Goal: Information Seeking & Learning: Learn about a topic

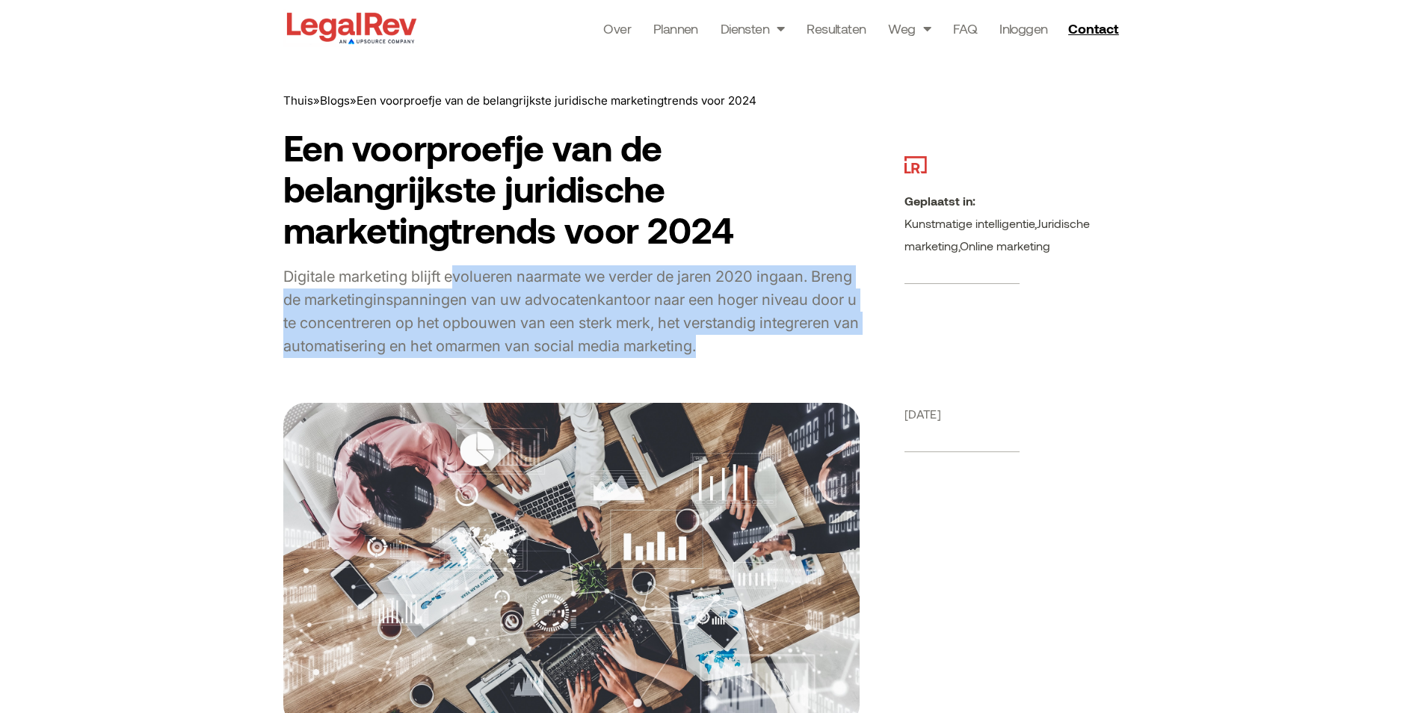
drag, startPoint x: 454, startPoint y: 281, endPoint x: 786, endPoint y: 337, distance: 337.3
click at [786, 337] on div "Digitale marketing blijft evolueren naarmate we verder de jaren 2020 ingaan. Br…" at bounding box center [571, 311] width 576 height 93
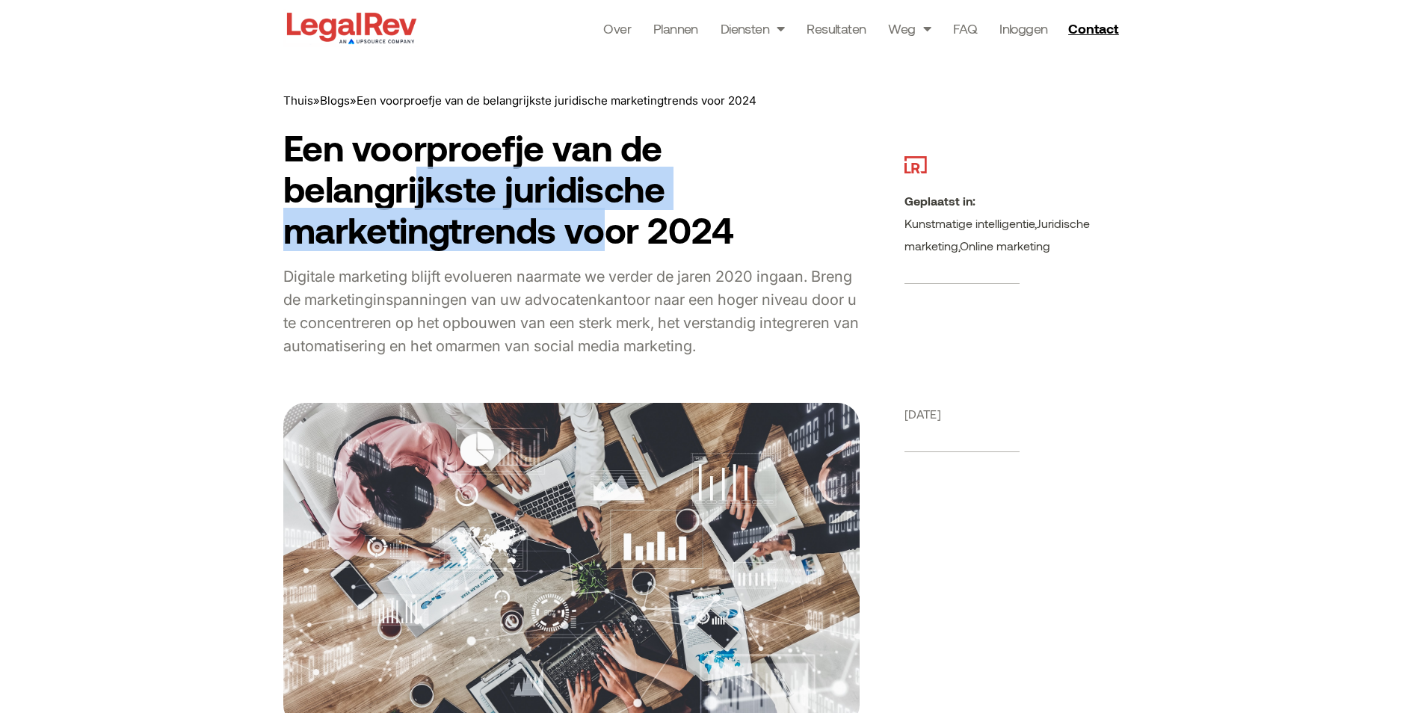
drag, startPoint x: 420, startPoint y: 188, endPoint x: 597, endPoint y: 225, distance: 180.9
click at [596, 225] on h1 "Een voorproefje van de belangrijkste juridische marketingtrends voor 2024" at bounding box center [571, 189] width 576 height 124
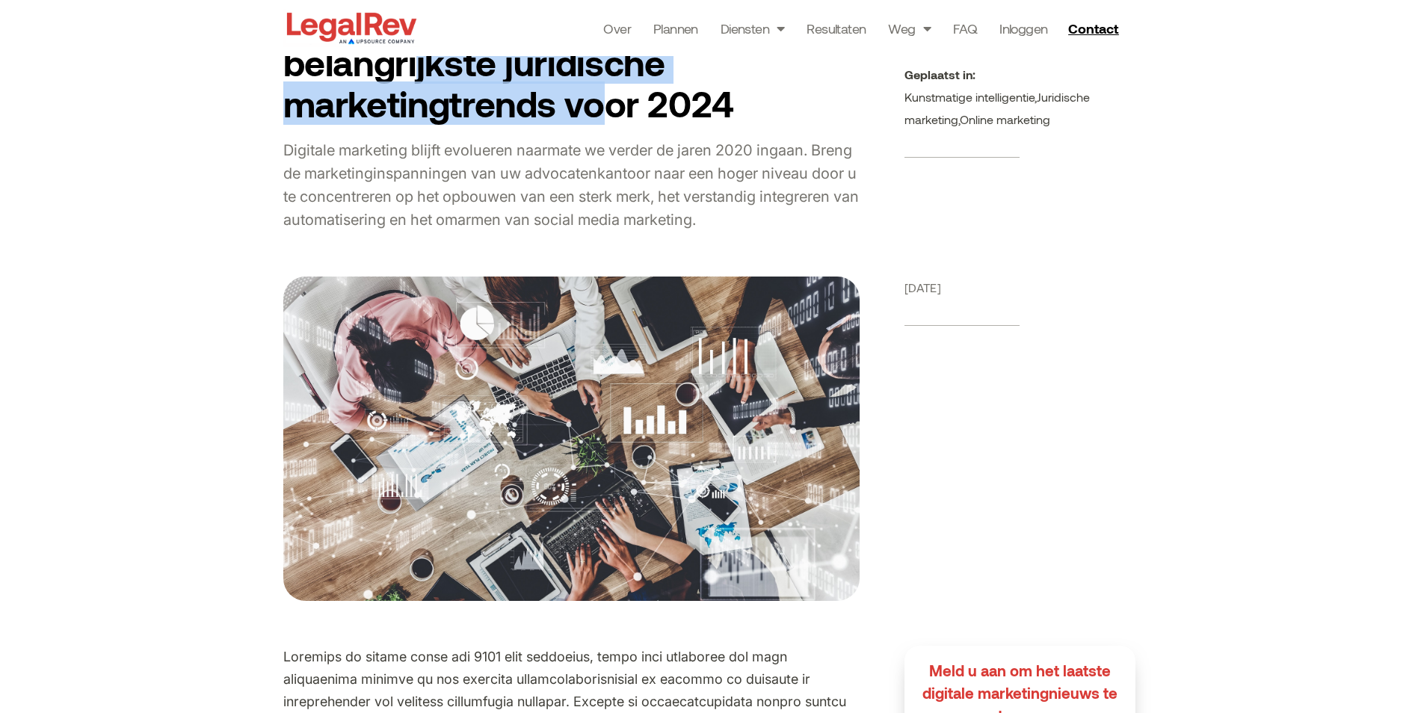
scroll to position [598, 0]
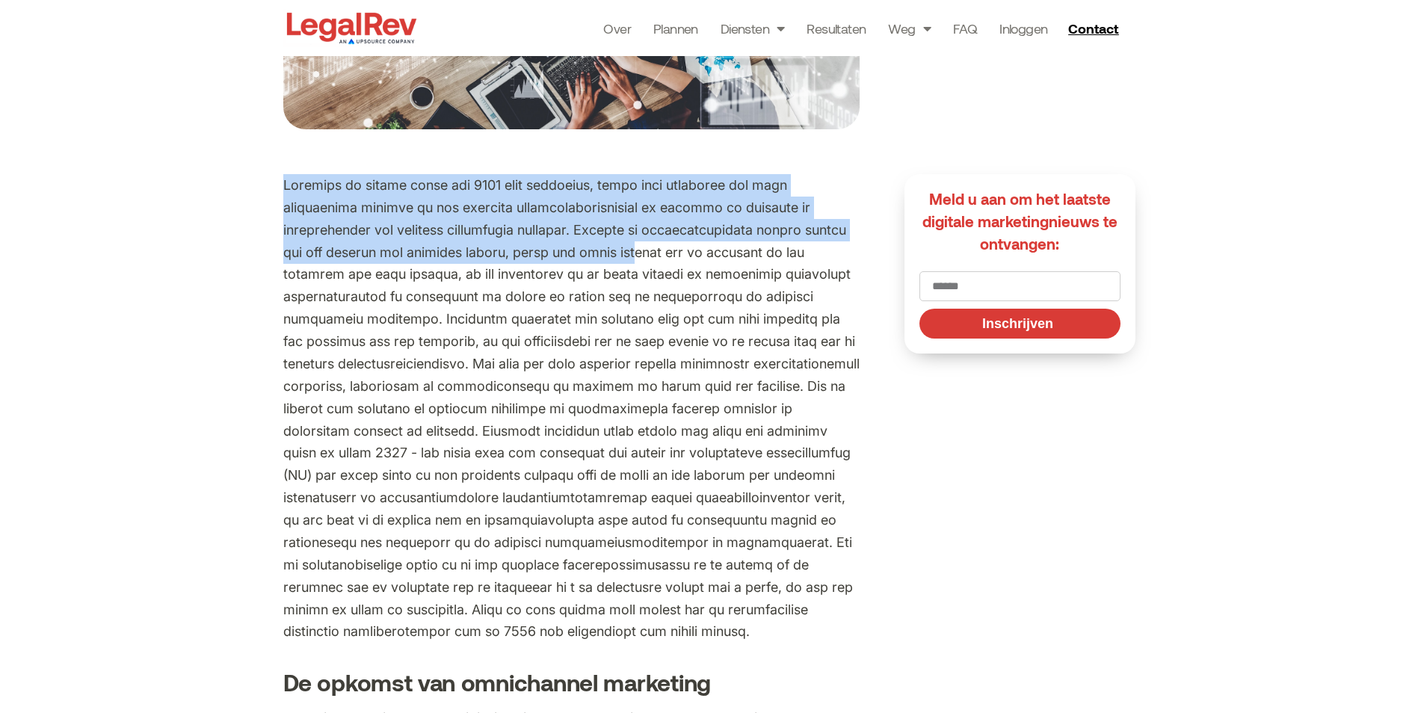
drag, startPoint x: 284, startPoint y: 188, endPoint x: 676, endPoint y: 244, distance: 396.4
click at [676, 244] on p at bounding box center [571, 408] width 576 height 469
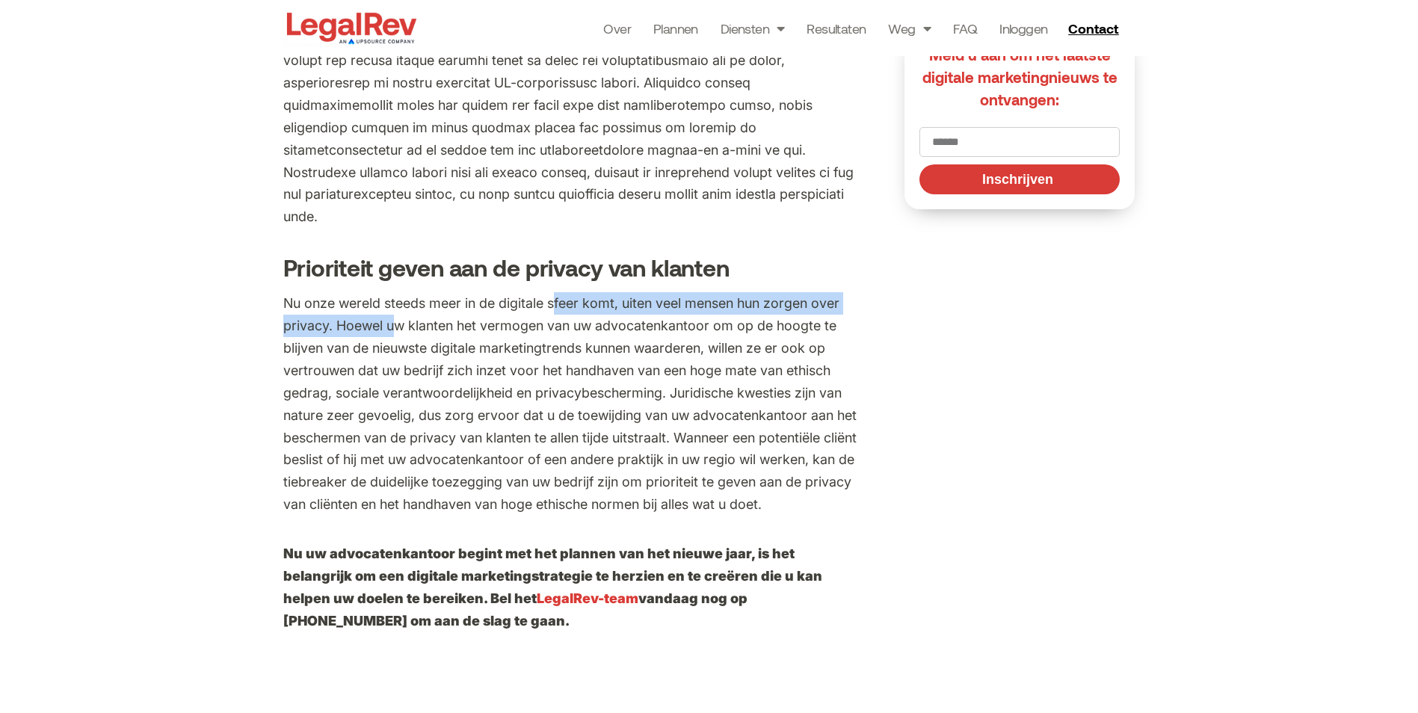
scroll to position [2392, 0]
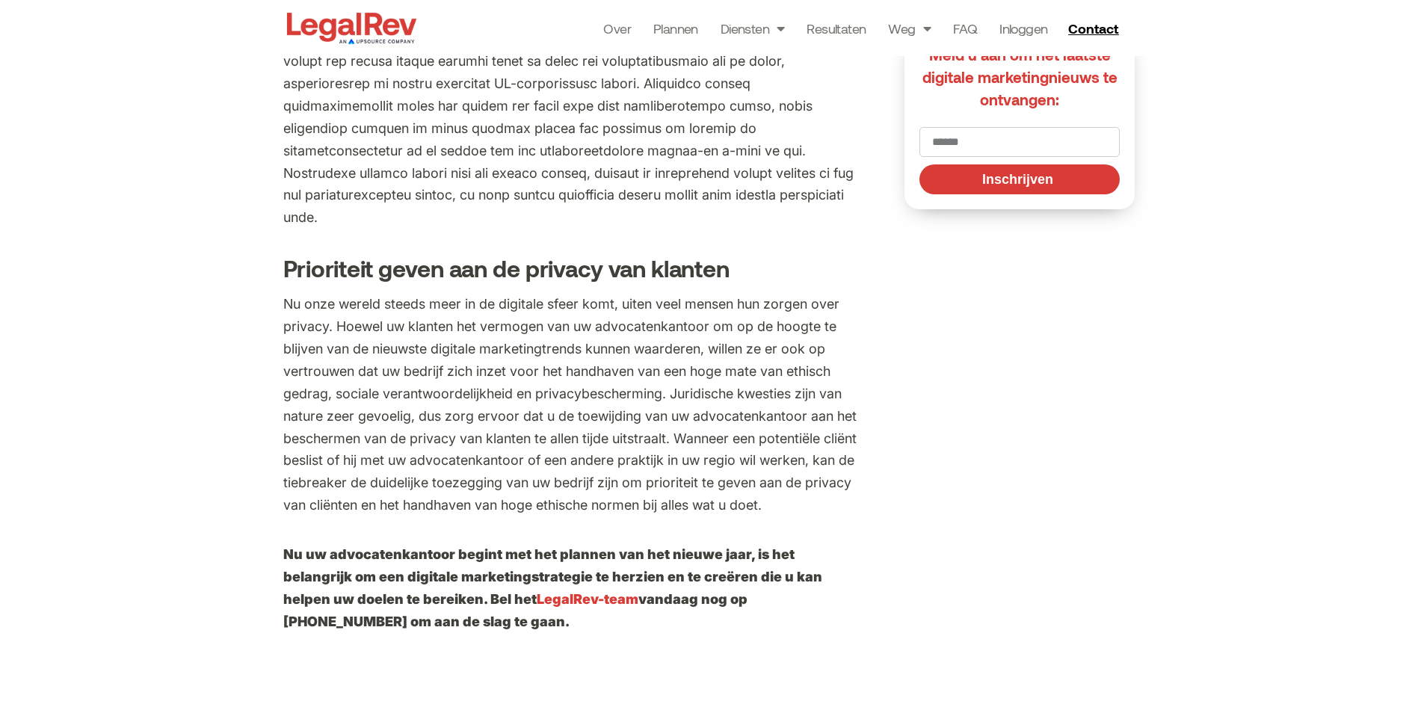
drag, startPoint x: 555, startPoint y: 297, endPoint x: 401, endPoint y: 271, distance: 156.2
click at [399, 271] on h3 "Prioriteit geven aan de privacy van klanten" at bounding box center [571, 268] width 576 height 25
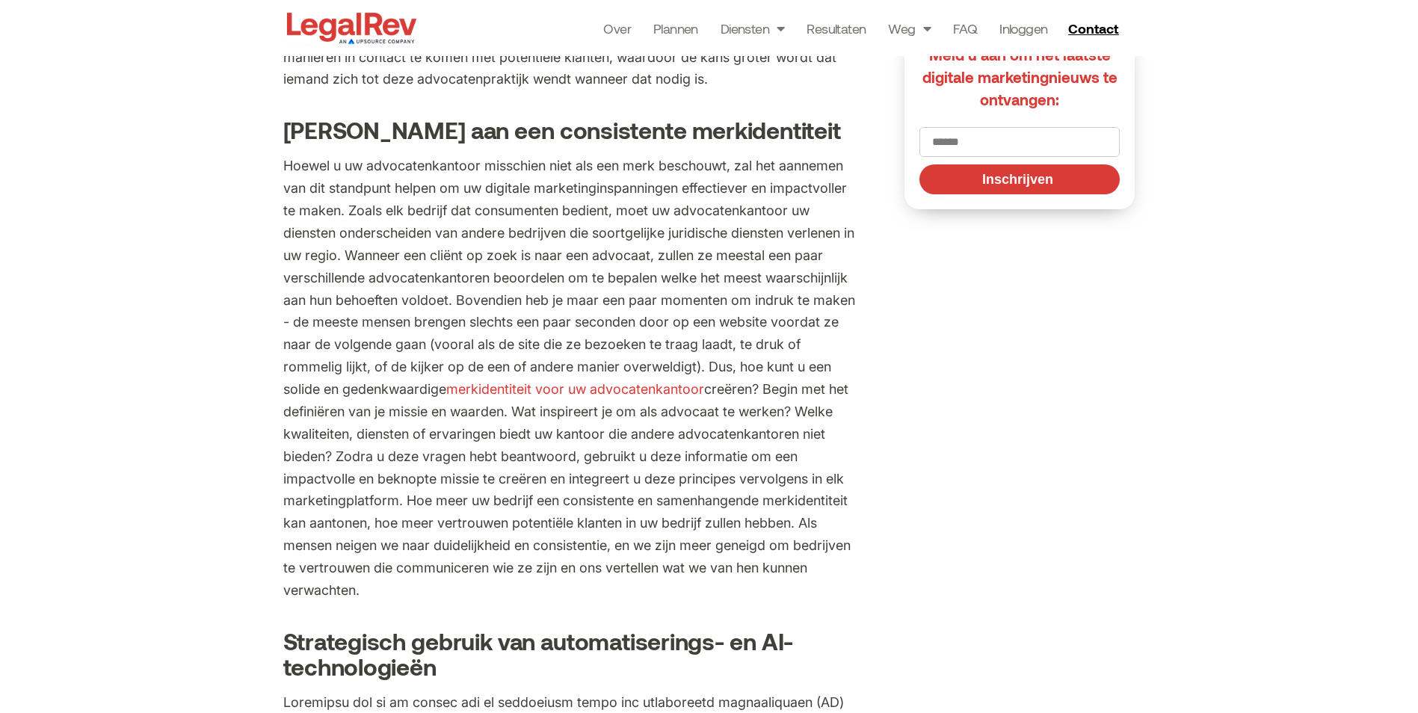
scroll to position [1570, 0]
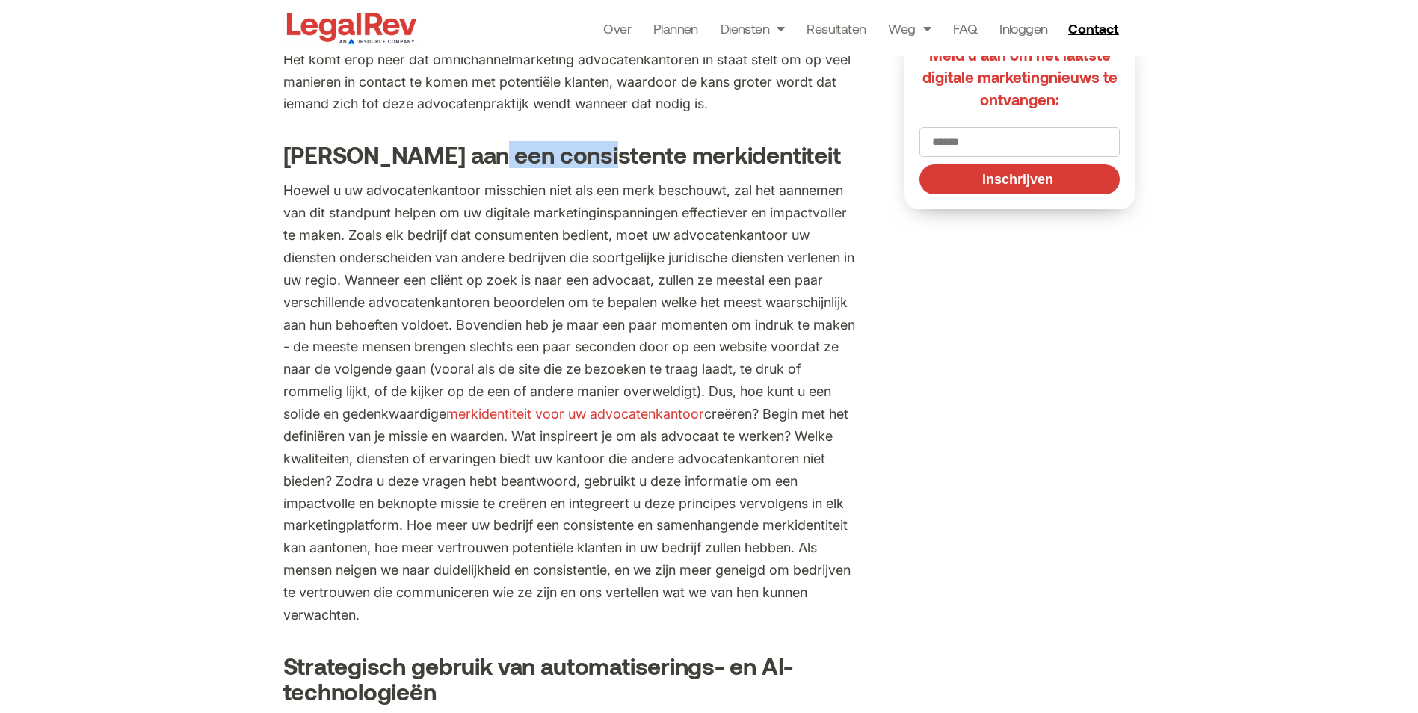
drag, startPoint x: 488, startPoint y: 184, endPoint x: 604, endPoint y: 188, distance: 115.9
click at [604, 167] on h3 "[PERSON_NAME] aan een consistente merkidentiteit" at bounding box center [571, 154] width 576 height 25
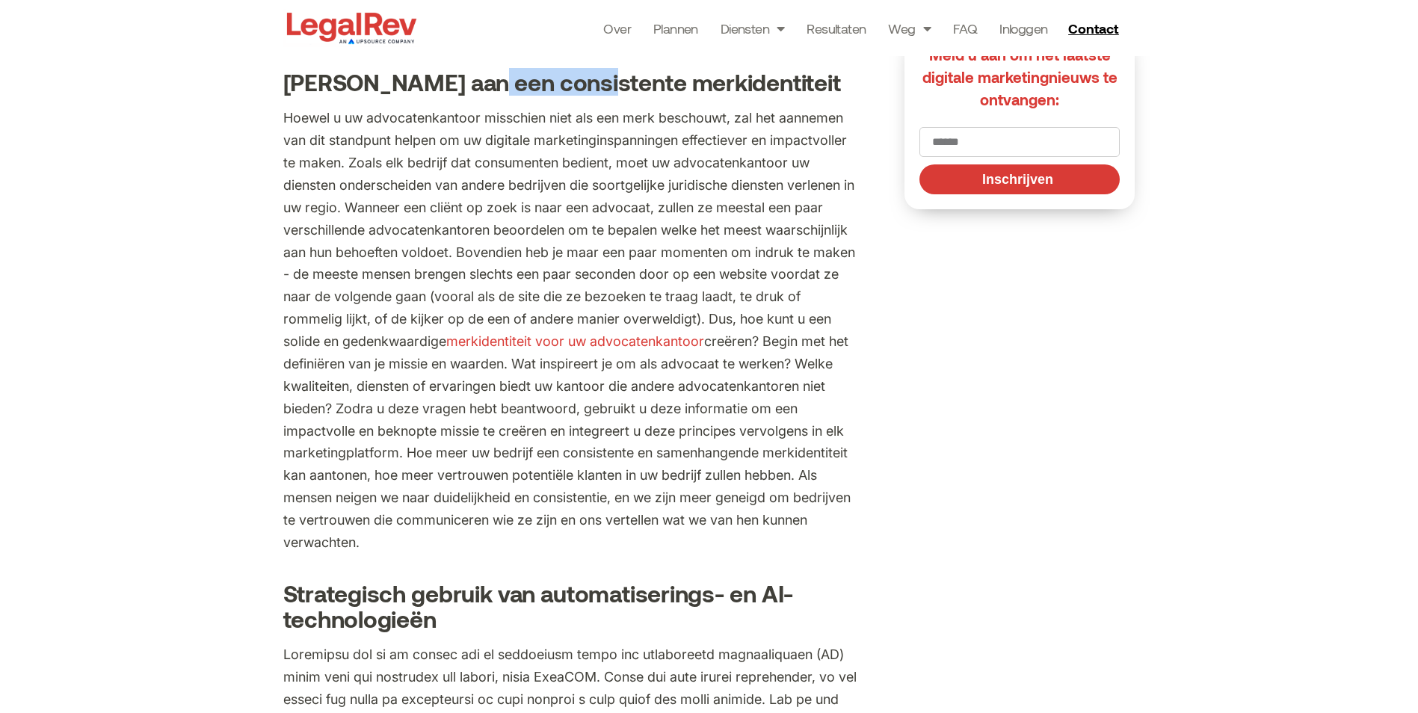
scroll to position [1644, 0]
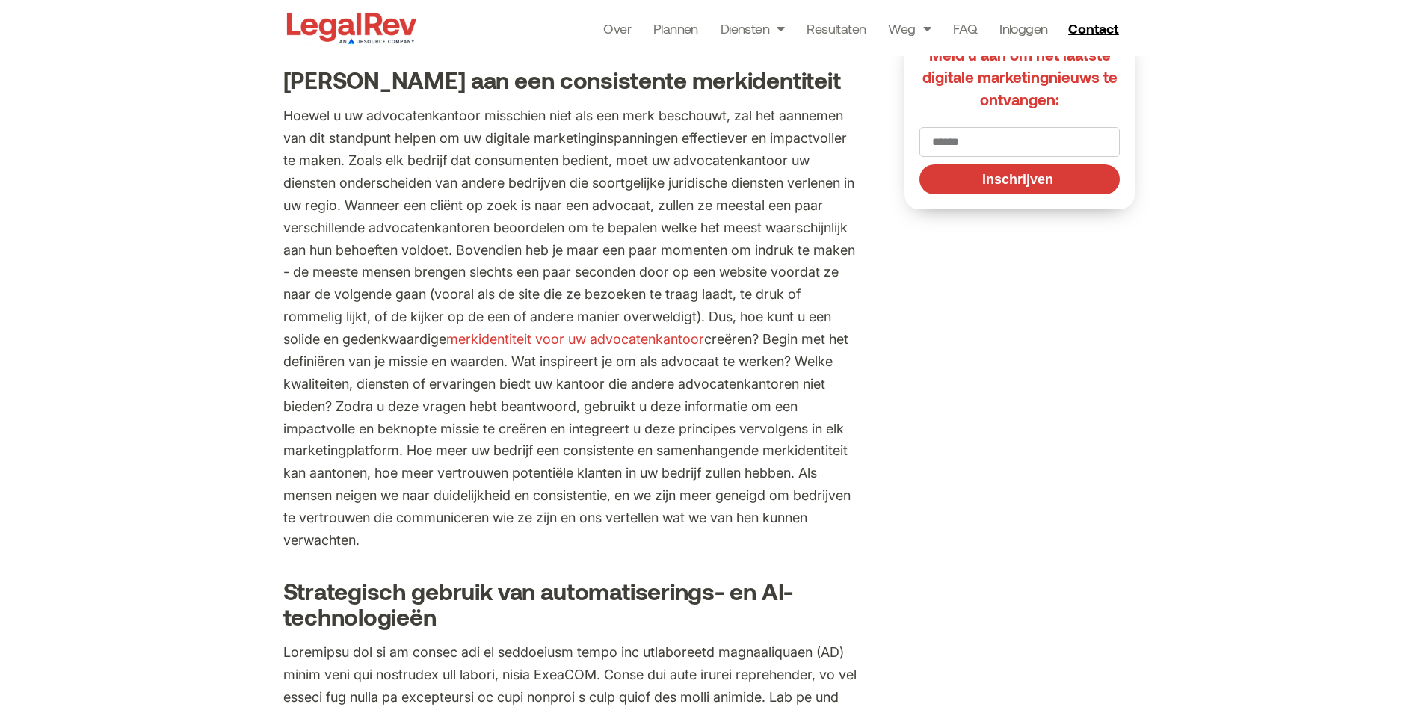
click at [445, 232] on p "Hoewel u uw advocatenkantoor misschien niet als een merk beschouwt, zal het aan…" at bounding box center [571, 328] width 576 height 447
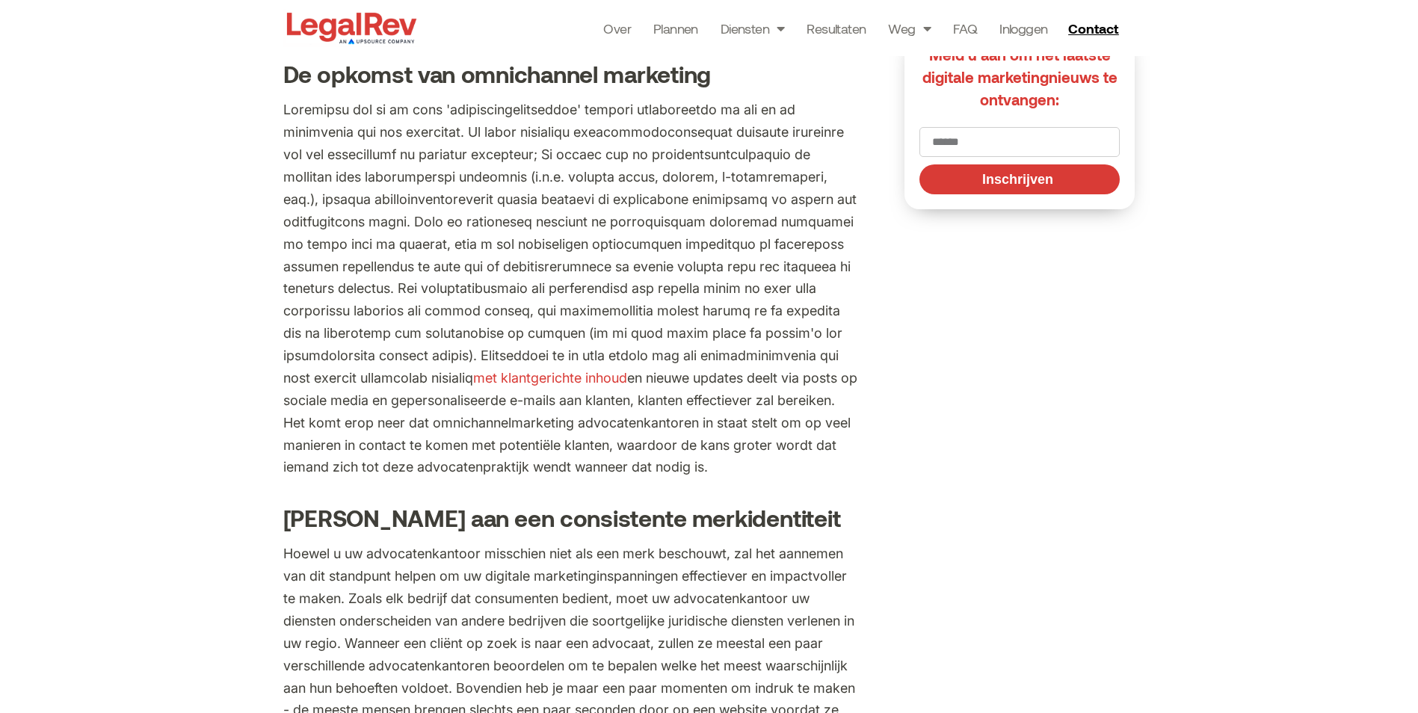
scroll to position [1196, 0]
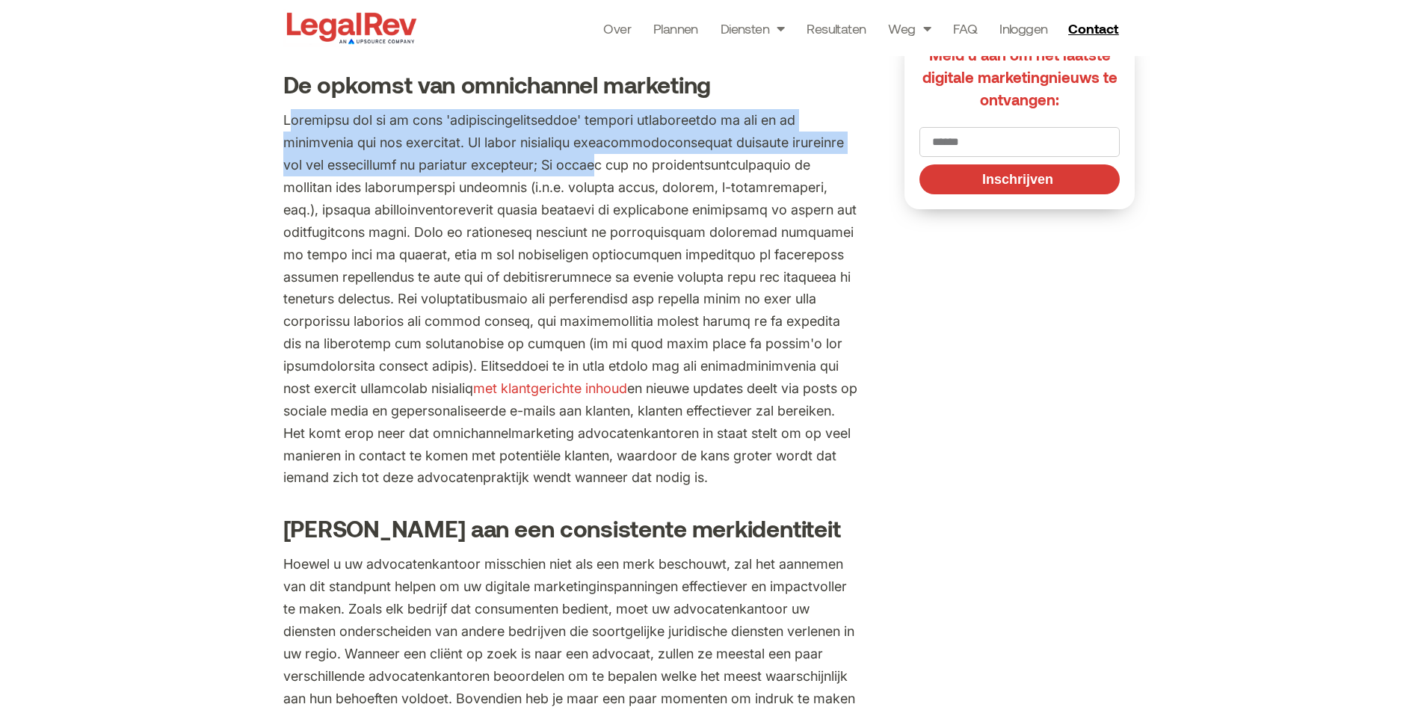
drag, startPoint x: 291, startPoint y: 126, endPoint x: 682, endPoint y: 155, distance: 392.0
click at [682, 155] on p "met klantgerichte inhoud en nieuwe updates deelt via posts op sociale media en …" at bounding box center [571, 299] width 576 height 380
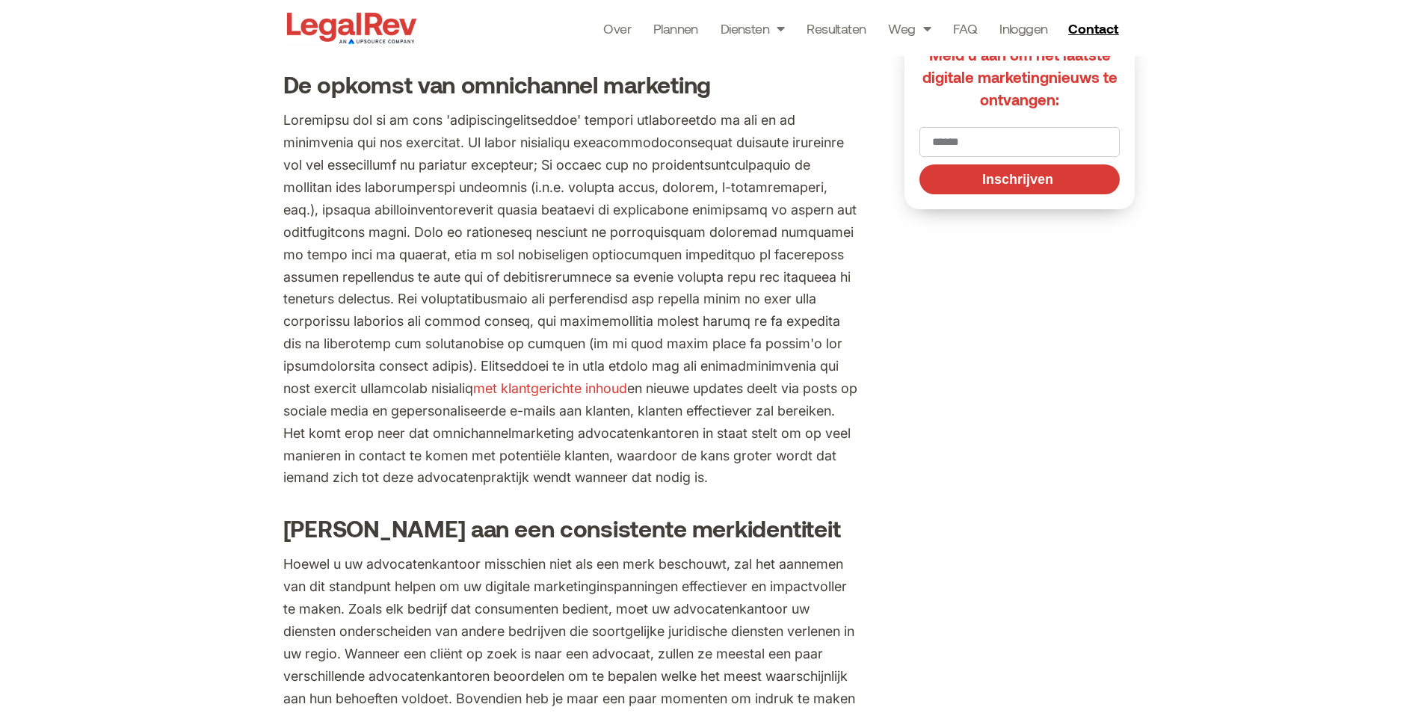
click at [520, 191] on p "met klantgerichte inhoud en nieuwe updates deelt via posts op sociale media en …" at bounding box center [571, 299] width 576 height 380
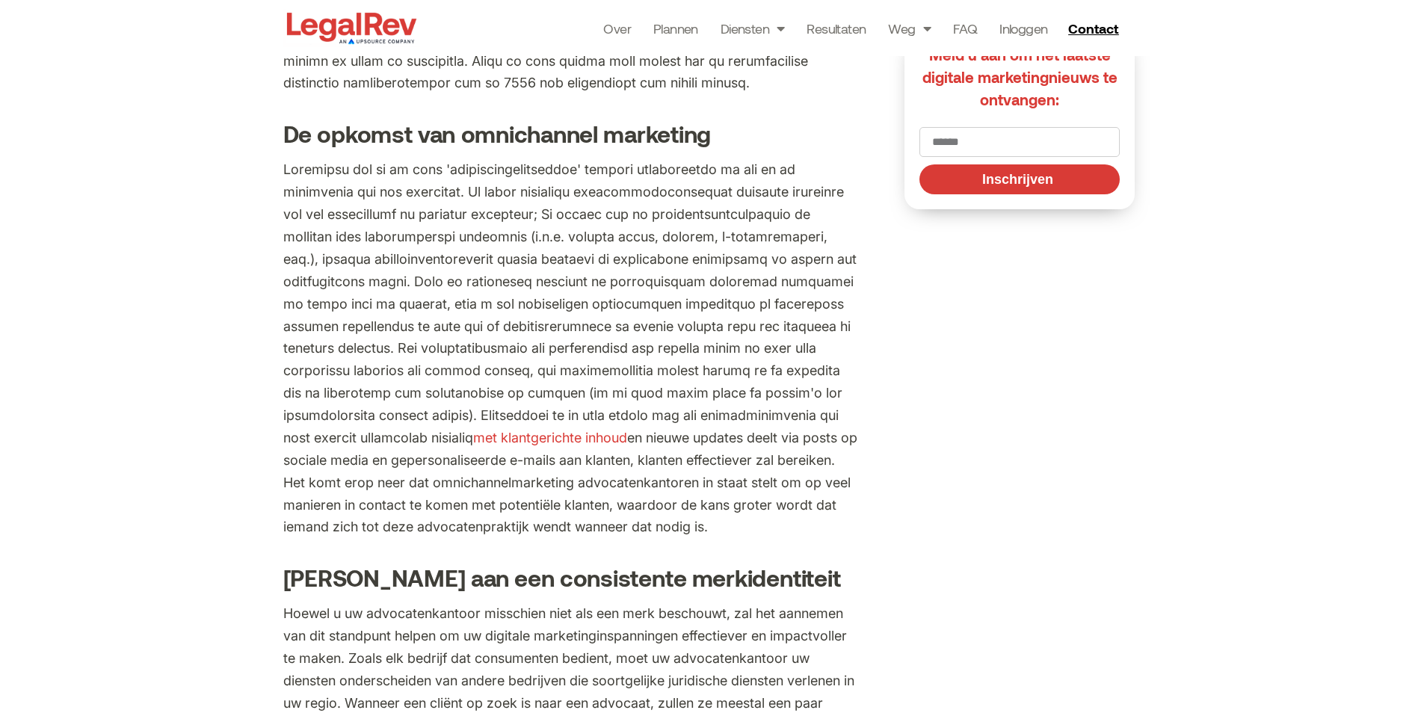
scroll to position [1121, 0]
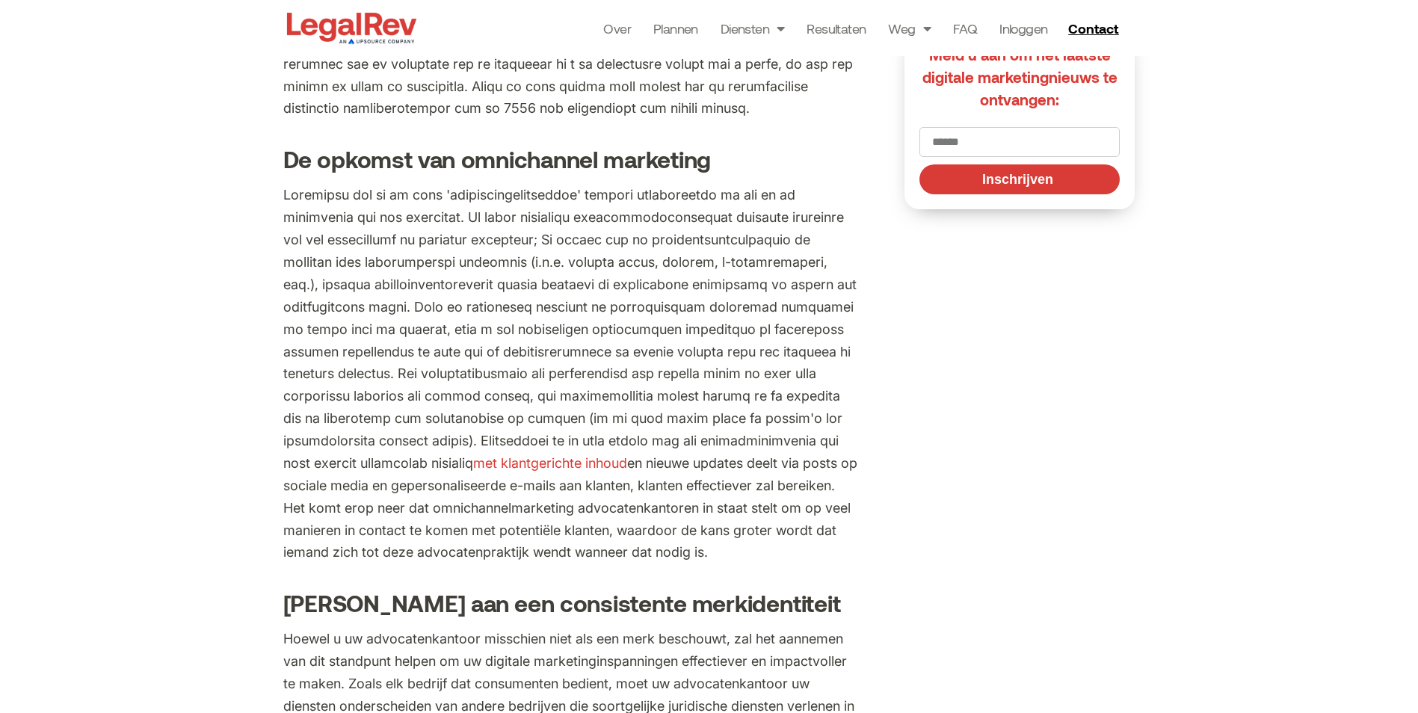
drag, startPoint x: 583, startPoint y: 571, endPoint x: 249, endPoint y: 158, distance: 530.9
click at [249, 158] on div "Thuis » Blogs » Een voorproefje van de belangrijkste juridische marketingtrends…" at bounding box center [709, 435] width 1418 height 3112
copy div "Lo ipsumdo sit ametconsect adipiscin Elitseddo eiu te in utla 'etdoloremagnaali…"
